Goal: Navigation & Orientation: Find specific page/section

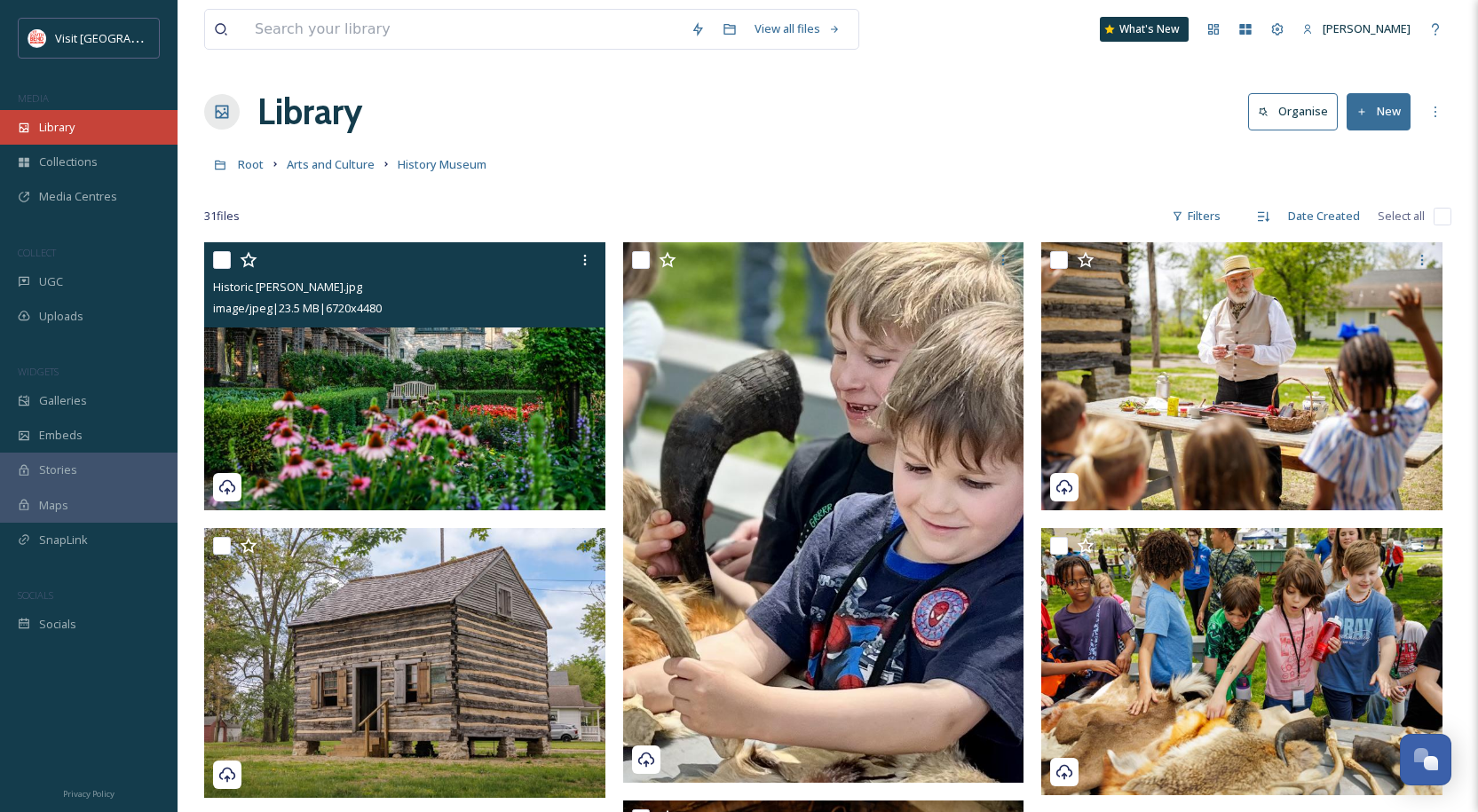
click at [83, 129] on div "Library" at bounding box center [89, 127] width 177 height 34
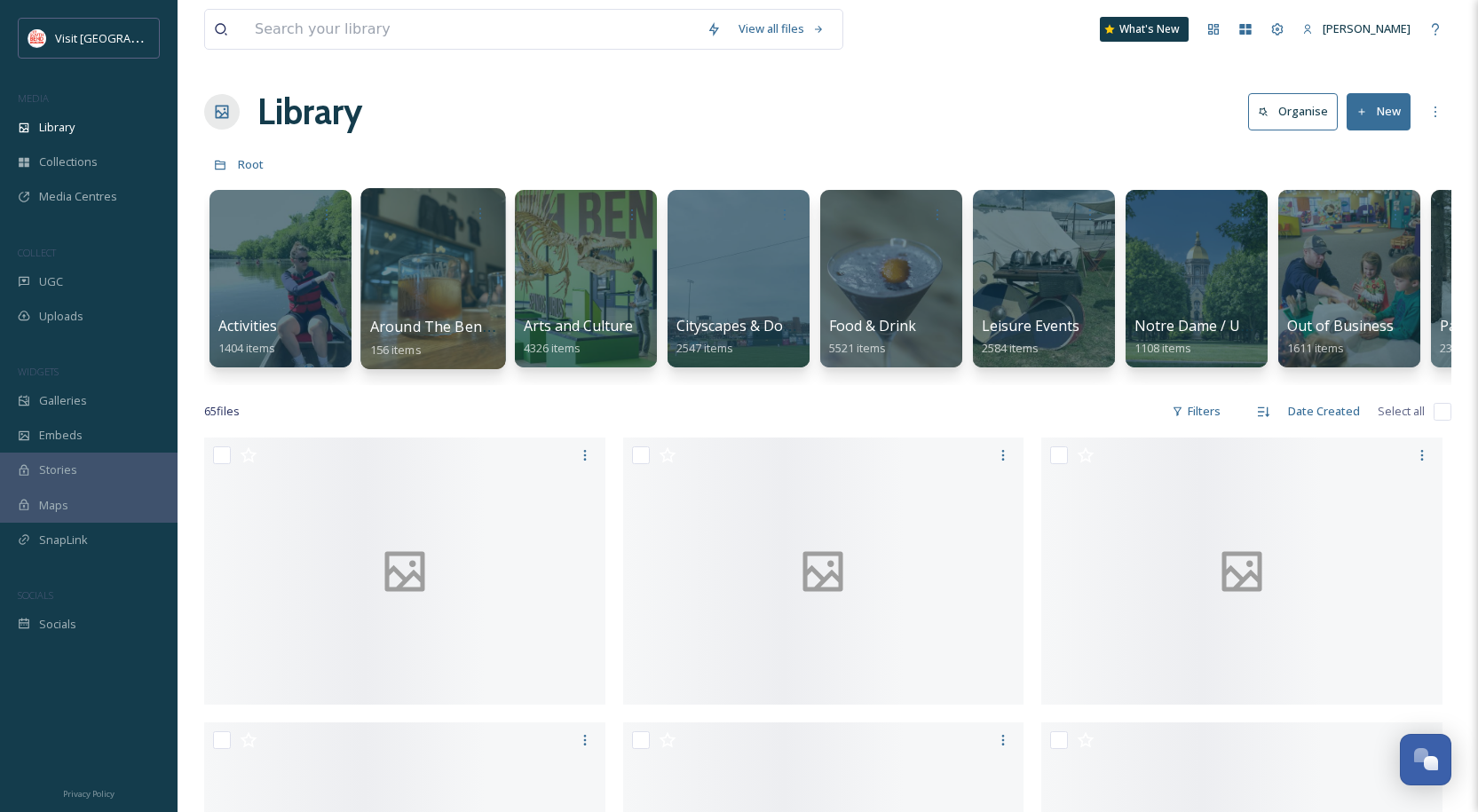
click at [483, 265] on div at bounding box center [432, 279] width 145 height 181
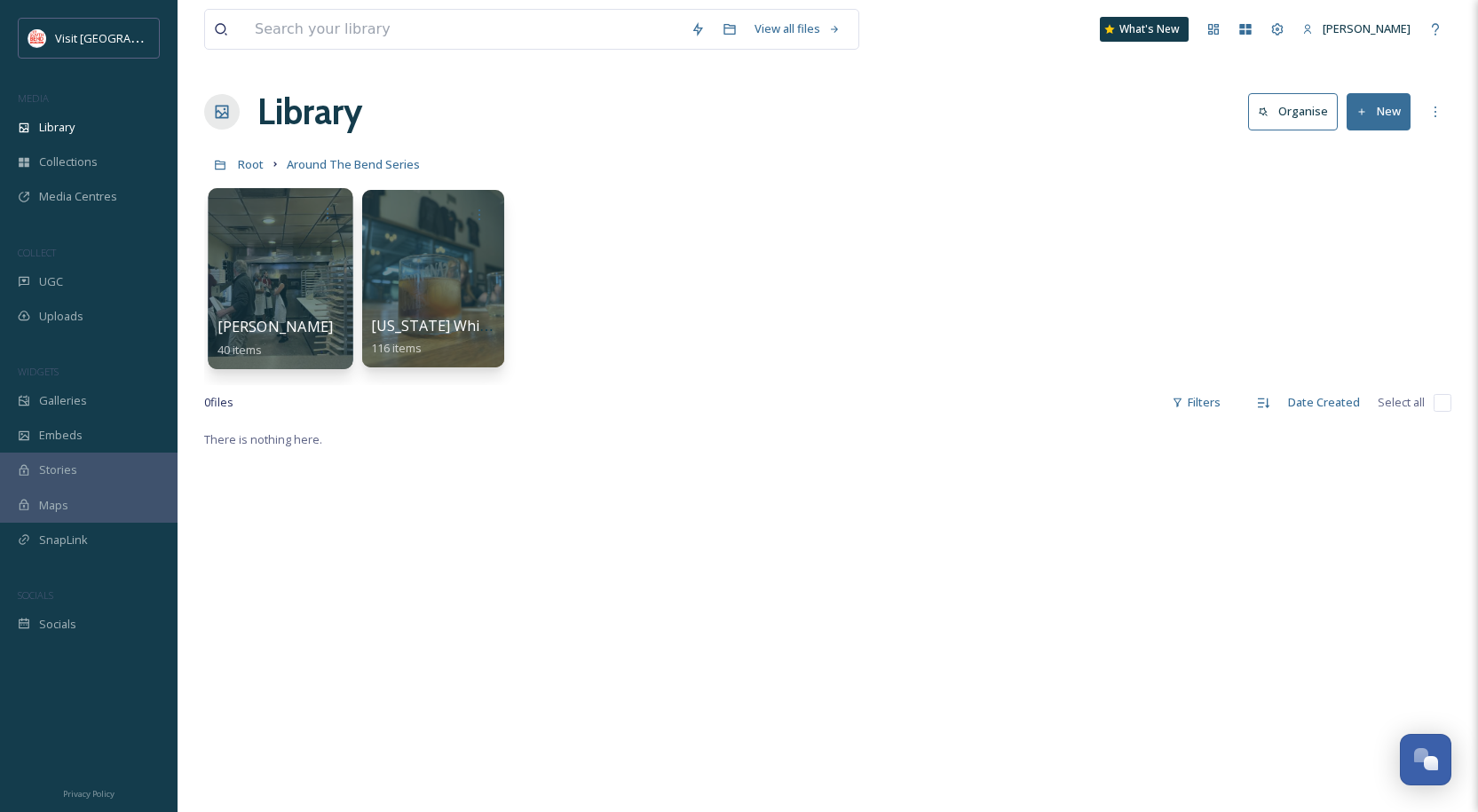
click at [297, 247] on div at bounding box center [280, 279] width 145 height 181
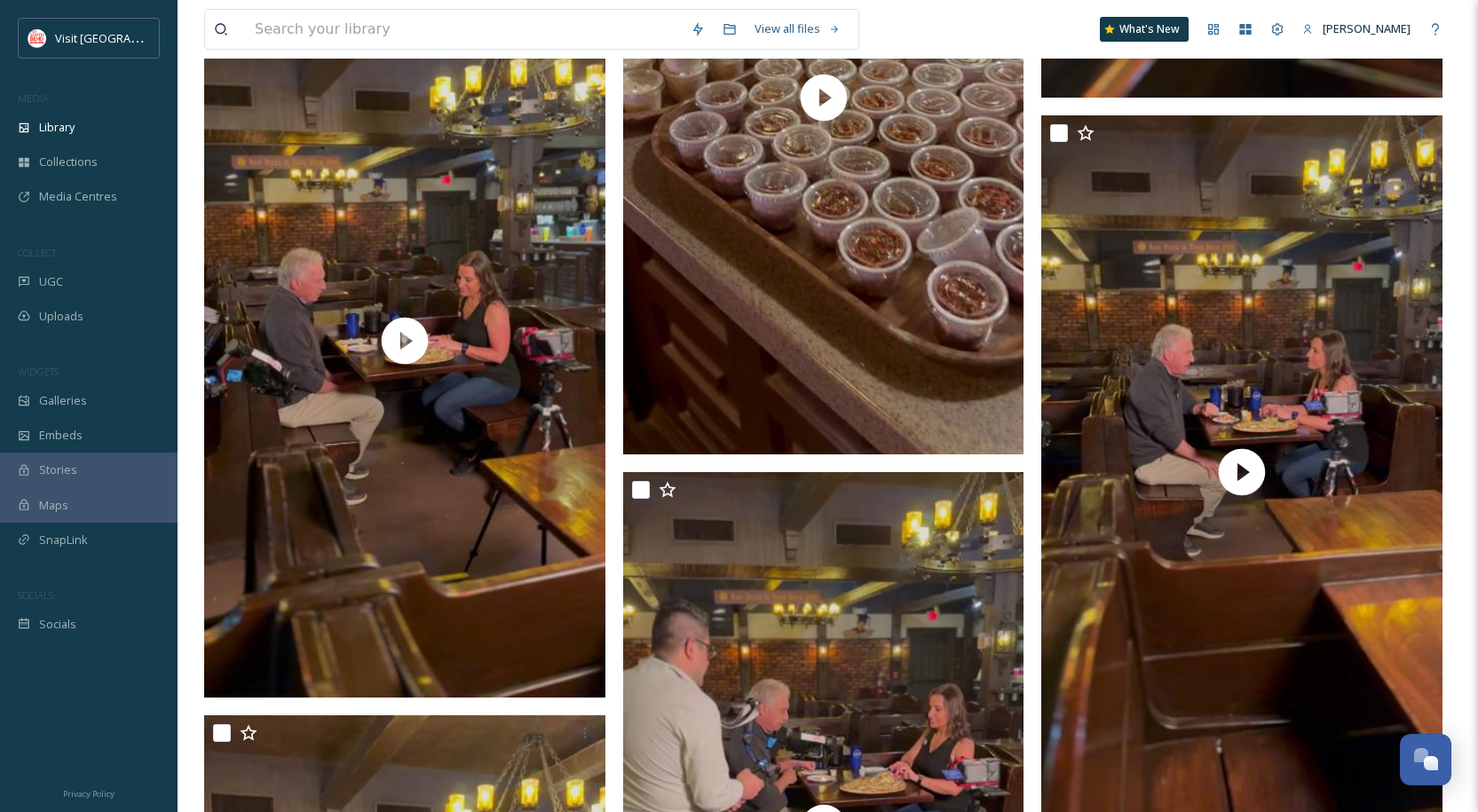
scroll to position [6632, 0]
